Goal: Transaction & Acquisition: Purchase product/service

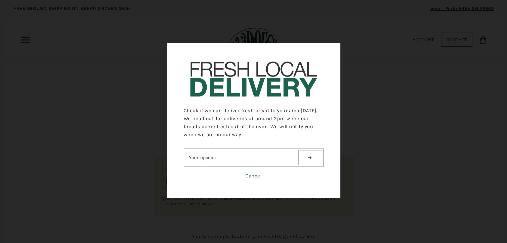
click at [305, 162] on button at bounding box center [309, 157] width 23 height 15
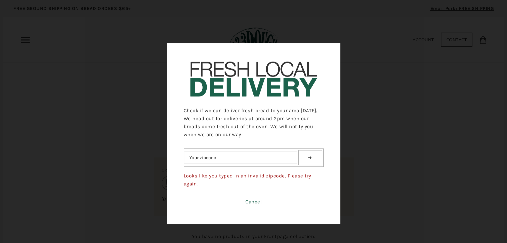
click at [273, 158] on input "text" at bounding box center [240, 158] width 113 height 12
type input "6536"
click at [302, 158] on button at bounding box center [309, 157] width 23 height 15
drag, startPoint x: 243, startPoint y: 157, endPoint x: 136, endPoint y: 153, distance: 107.5
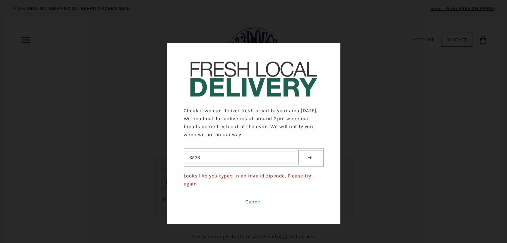
click at [136, 153] on div "Check if we can deliver fresh bread to your area today. We head out for deliver…" at bounding box center [253, 134] width 507 height 268
type input "12234"
click at [309, 154] on button at bounding box center [309, 157] width 23 height 15
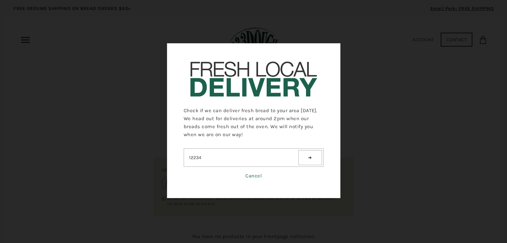
click at [248, 175] on link "Cancel" at bounding box center [253, 176] width 16 height 6
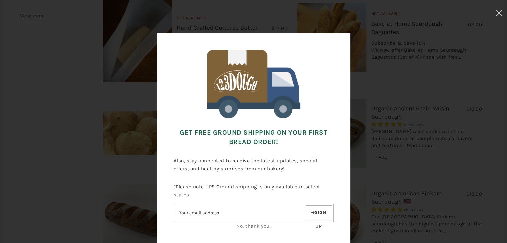
click at [257, 227] on link "No, thank you." at bounding box center [253, 226] width 34 height 6
click at [414, 108] on div "Get FREE Ground Shipping on Your First Bread Order! Also, stay connected to rec…" at bounding box center [253, 146] width 441 height 226
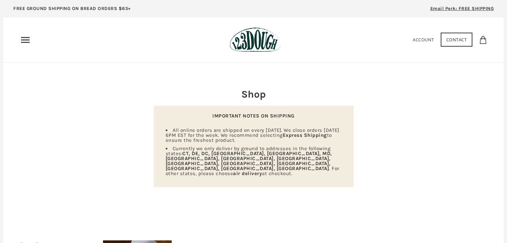
click at [24, 39] on icon "Primary" at bounding box center [25, 40] width 11 height 11
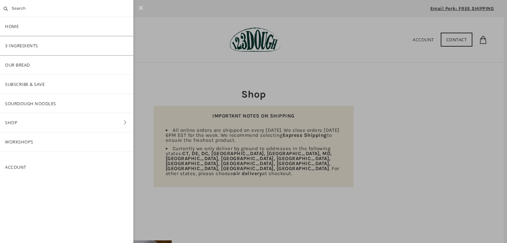
click at [28, 44] on link "3 Ingredients" at bounding box center [66, 45] width 133 height 19
